Goal: Transaction & Acquisition: Download file/media

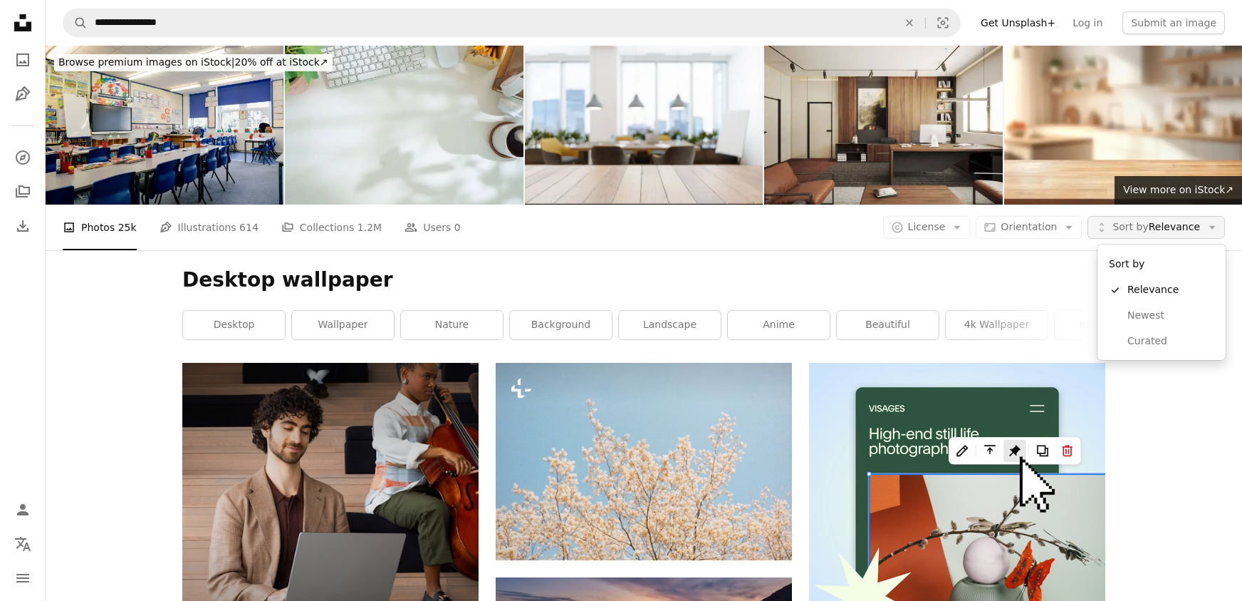
click at [1203, 226] on button "Unfold Sort by Relevance Arrow down" at bounding box center [1156, 227] width 137 height 23
click at [1203, 225] on button "Unfold Sort by Relevance Arrow down" at bounding box center [1156, 227] width 137 height 23
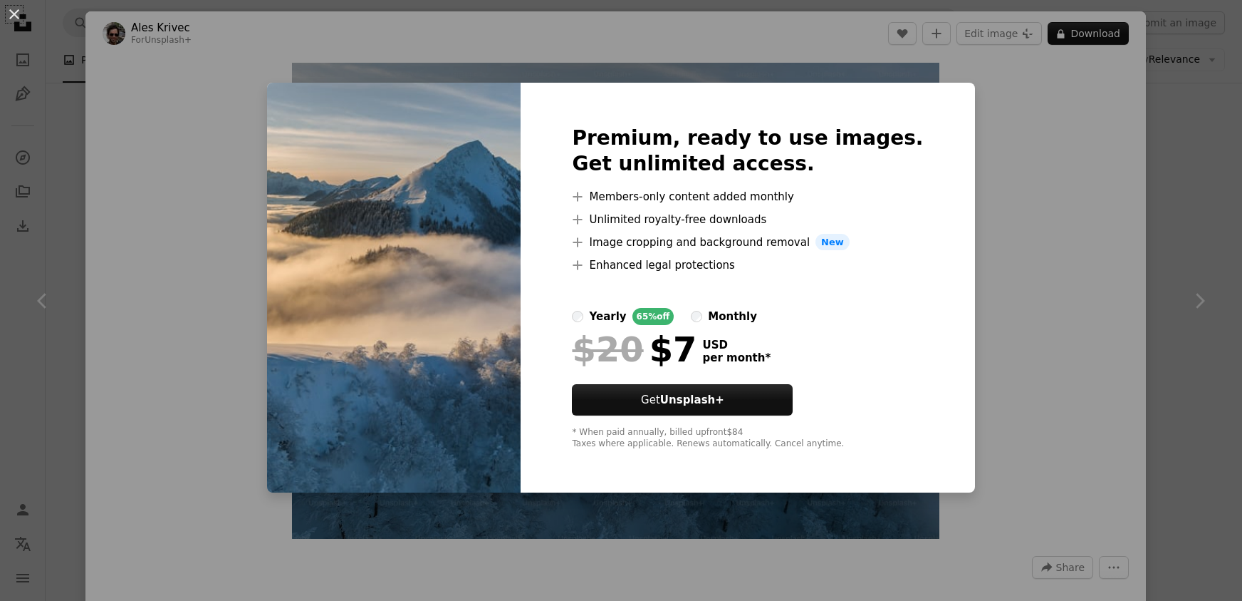
scroll to position [1175, 0]
